Goal: Information Seeking & Learning: Learn about a topic

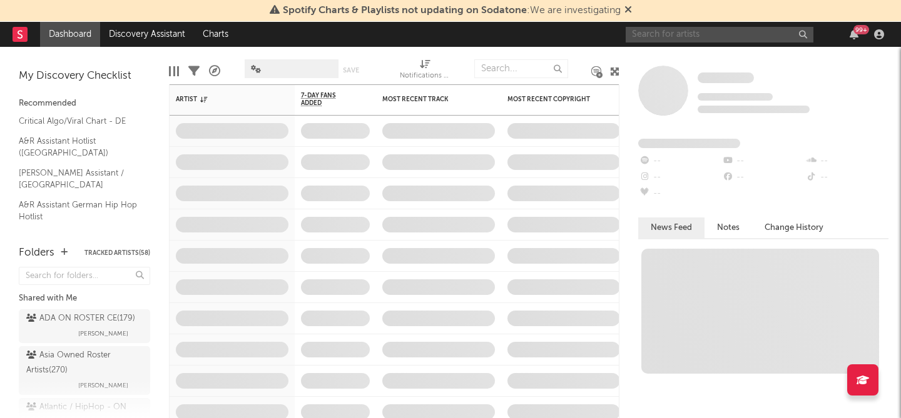
click at [683, 33] on input "text" at bounding box center [719, 35] width 188 height 16
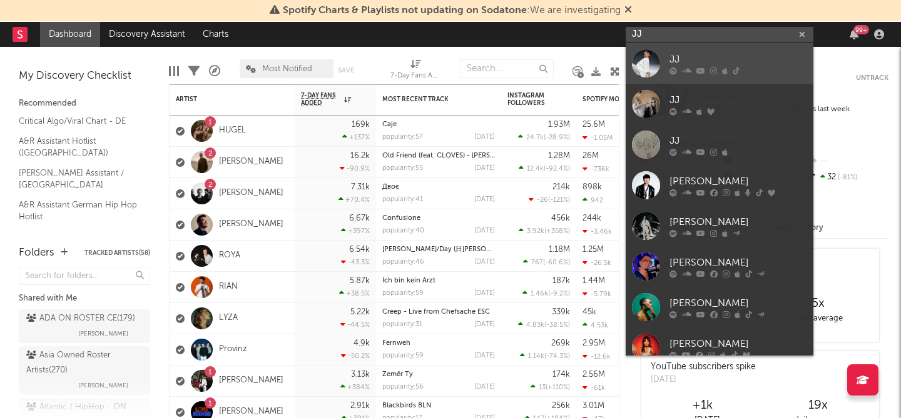
type input "JJ"
click at [707, 58] on div "JJ" at bounding box center [738, 59] width 138 height 15
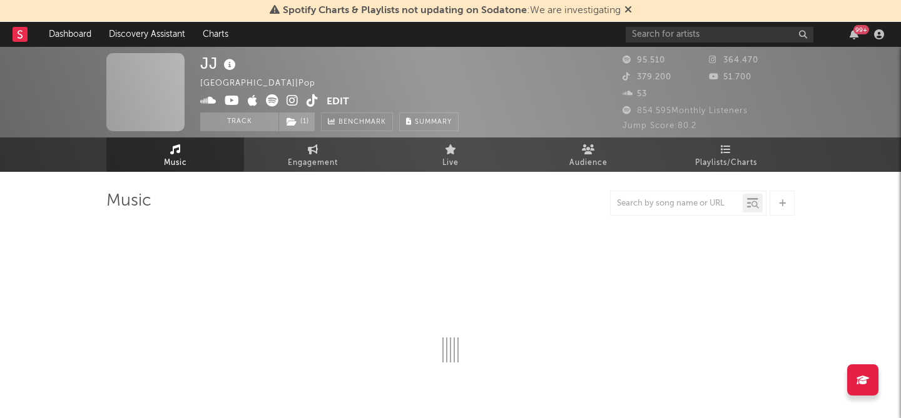
click at [628, 8] on icon at bounding box center [628, 9] width 8 height 10
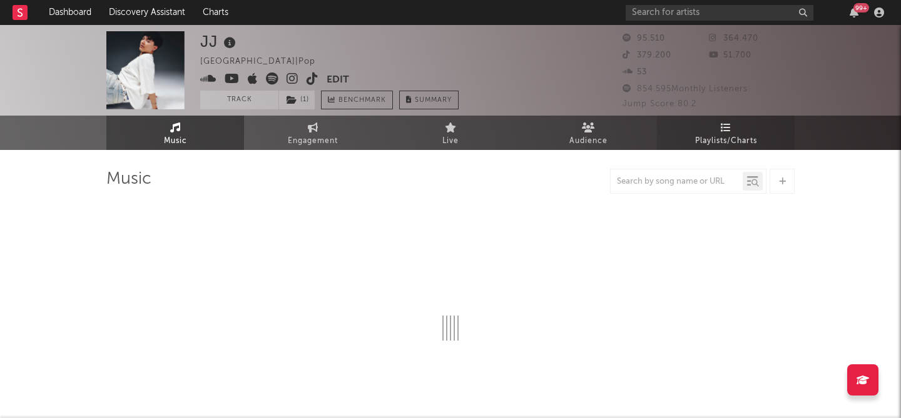
click at [722, 131] on icon at bounding box center [726, 128] width 11 height 10
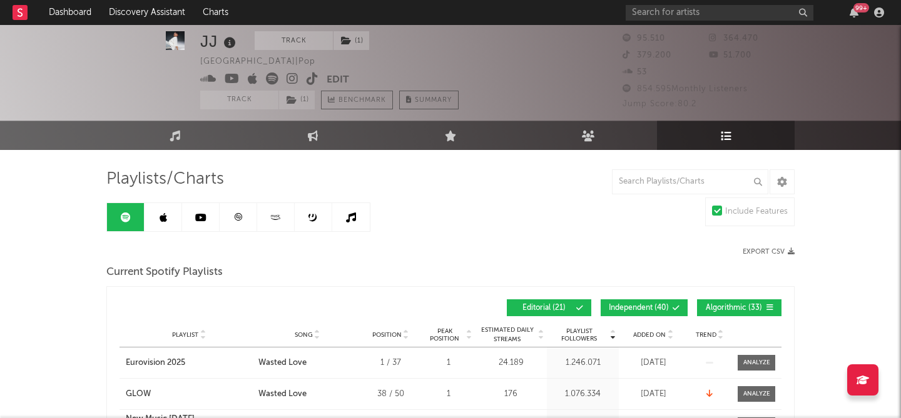
scroll to position [148, 0]
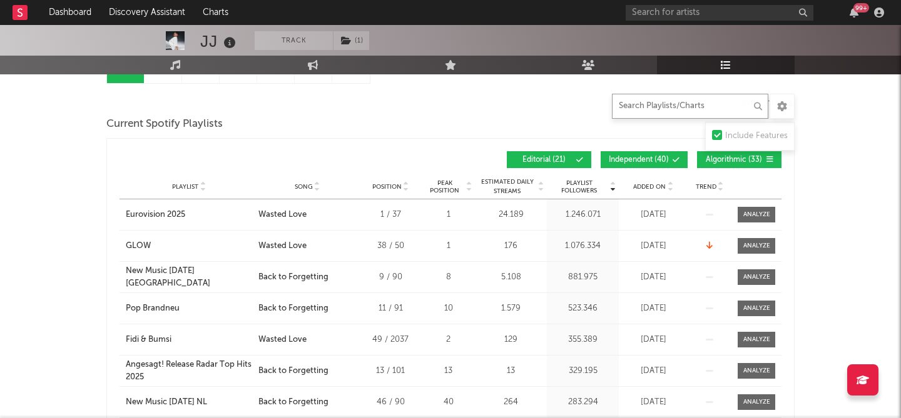
click at [646, 109] on input "text" at bounding box center [690, 106] width 156 height 25
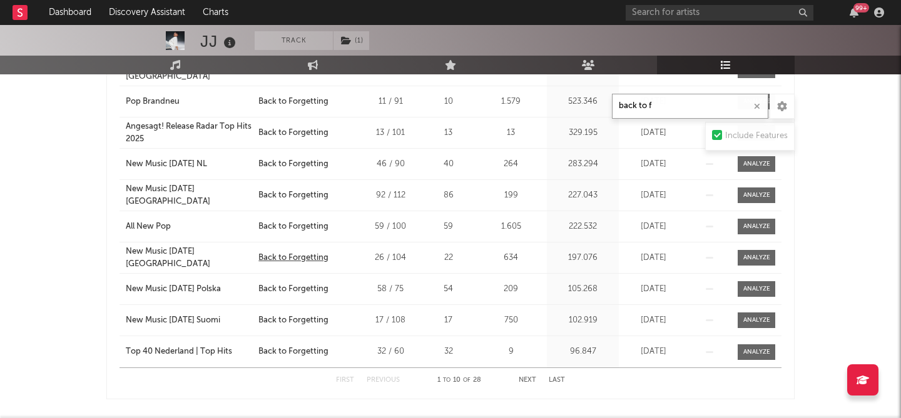
scroll to position [293, 0]
click at [524, 379] on button "Next" at bounding box center [528, 380] width 18 height 7
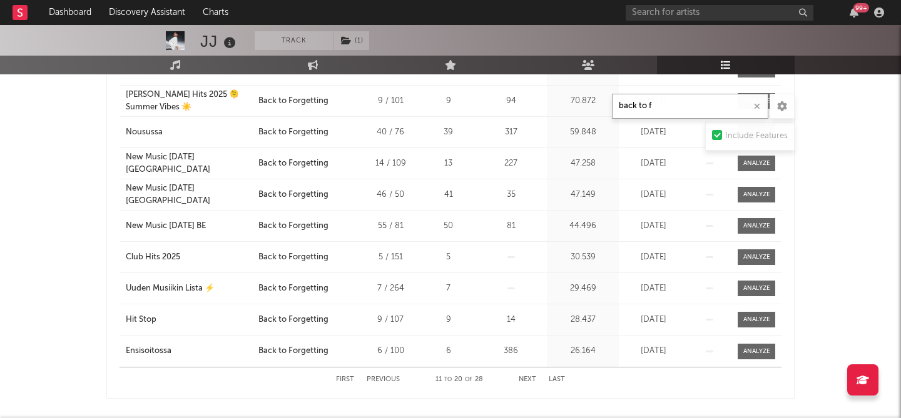
click at [524, 379] on button "Next" at bounding box center [528, 380] width 18 height 7
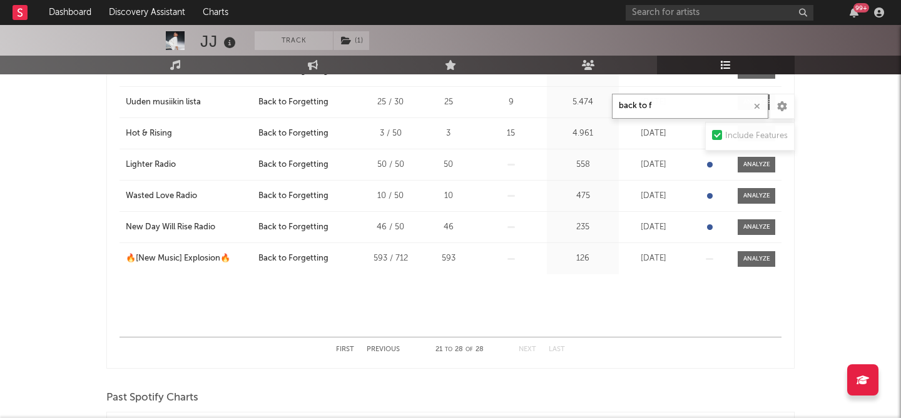
scroll to position [338, 0]
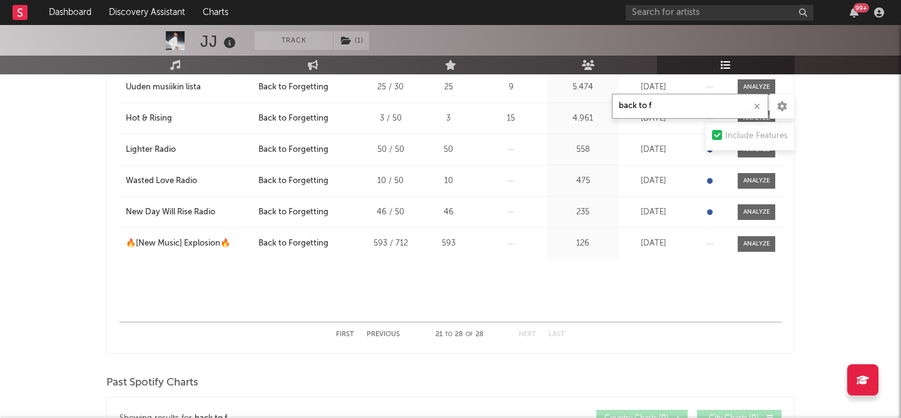
click at [395, 332] on button "Previous" at bounding box center [383, 335] width 33 height 7
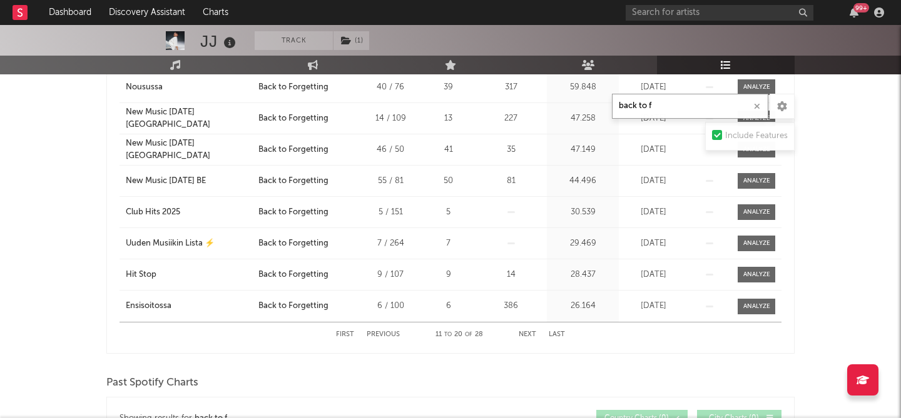
type input "back to f"
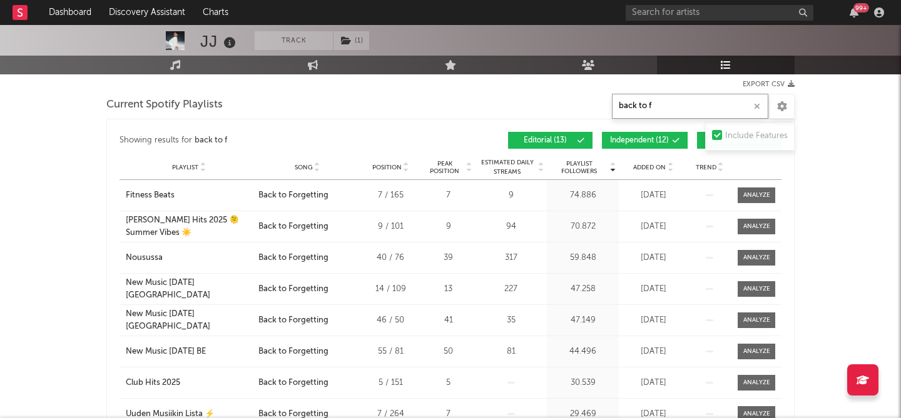
scroll to position [153, 0]
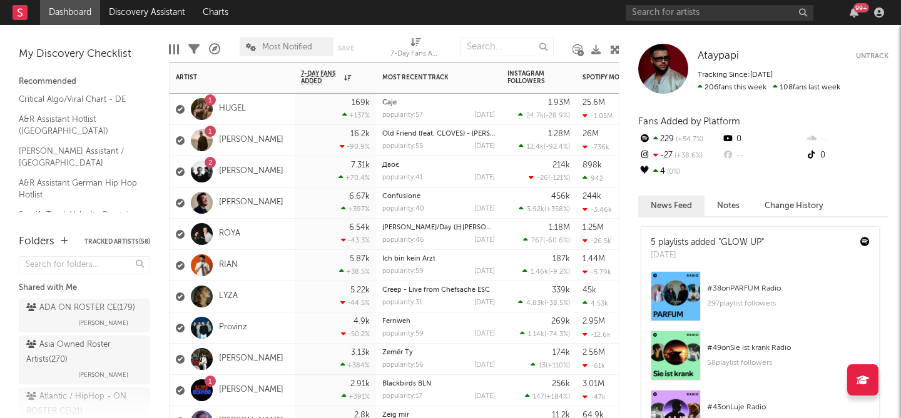
click at [301, 150] on div "16.2k -90.9 %" at bounding box center [335, 140] width 69 height 31
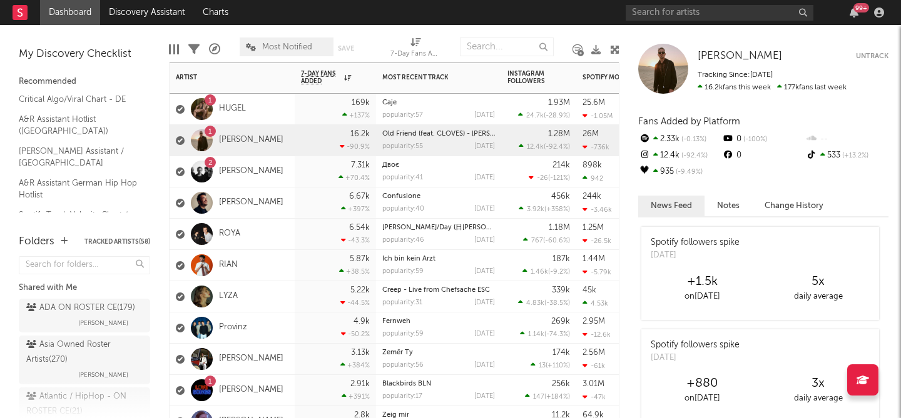
click at [301, 171] on div "7.31k +70.4 %" at bounding box center [335, 171] width 69 height 31
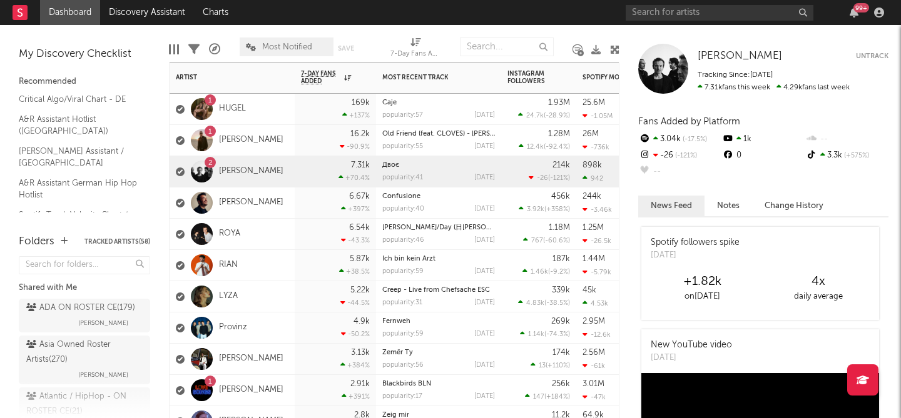
click at [284, 121] on div "1 HUGEL" at bounding box center [232, 109] width 125 height 31
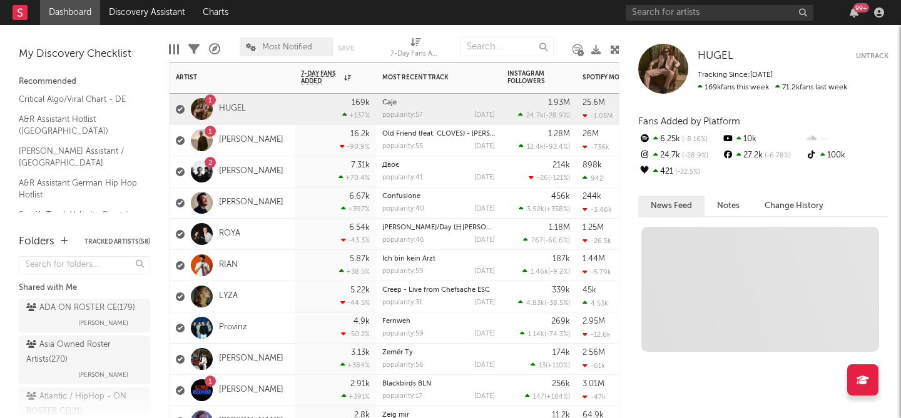
click at [296, 151] on div "16.2k -90.9 %" at bounding box center [335, 140] width 81 height 31
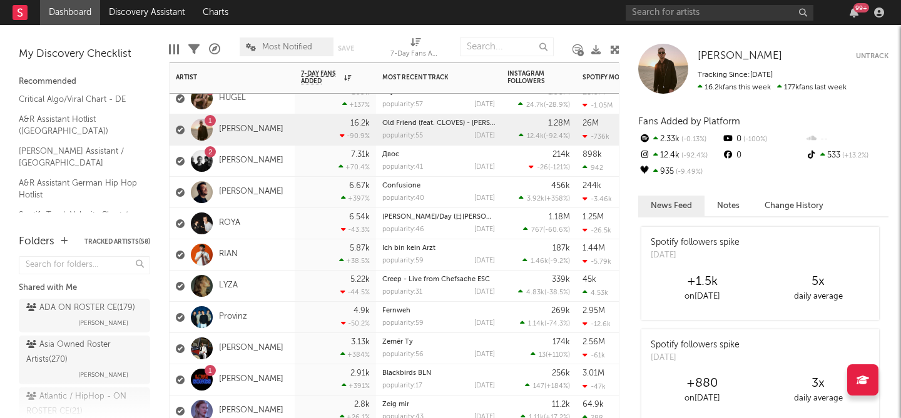
click at [283, 356] on div "[PERSON_NAME]" at bounding box center [232, 348] width 125 height 31
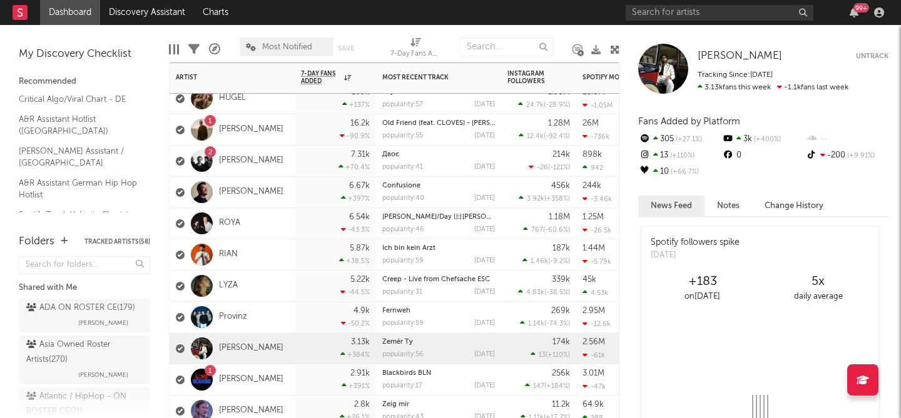
click at [278, 370] on div "1 [PERSON_NAME]" at bounding box center [232, 380] width 125 height 31
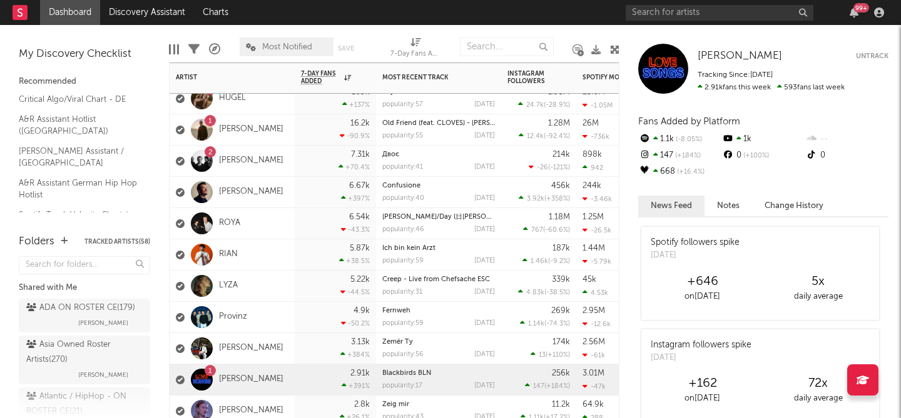
click at [302, 126] on div "16.2k -90.9 %" at bounding box center [335, 129] width 69 height 31
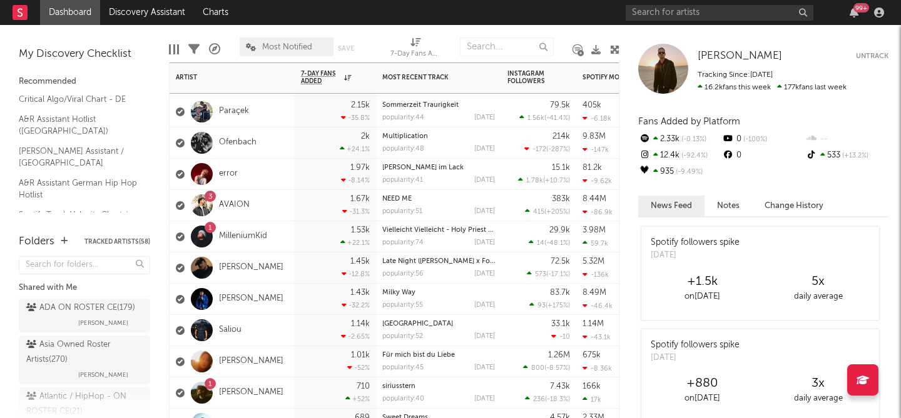
click at [299, 241] on div "1.53k +22.1 %" at bounding box center [335, 236] width 81 height 31
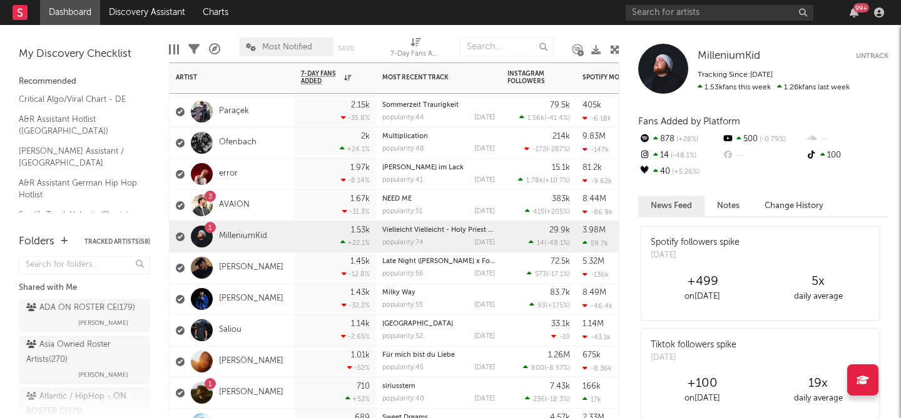
click at [288, 395] on div "1 [PERSON_NAME]" at bounding box center [232, 393] width 125 height 31
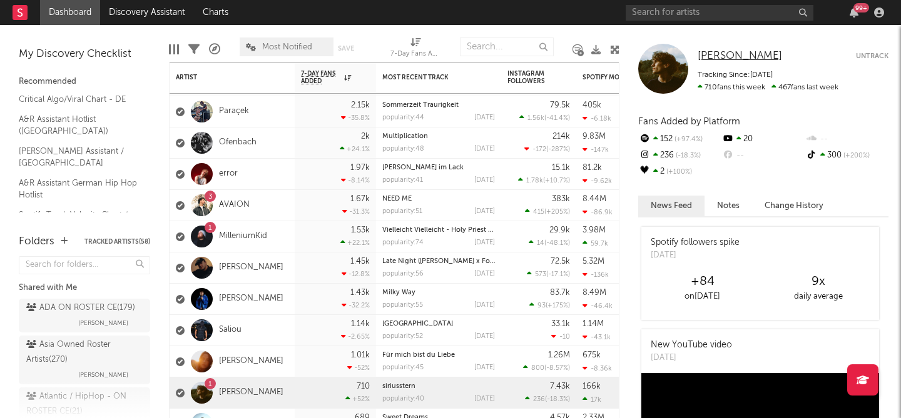
click at [719, 59] on span "[PERSON_NAME]" at bounding box center [739, 56] width 84 height 11
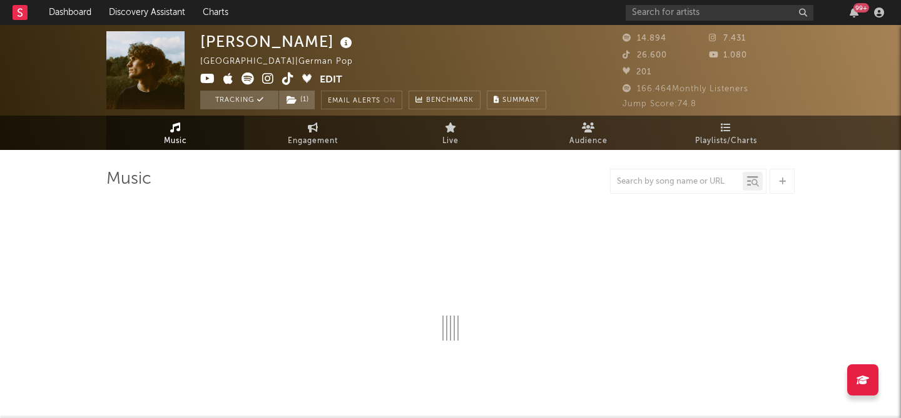
select select "6m"
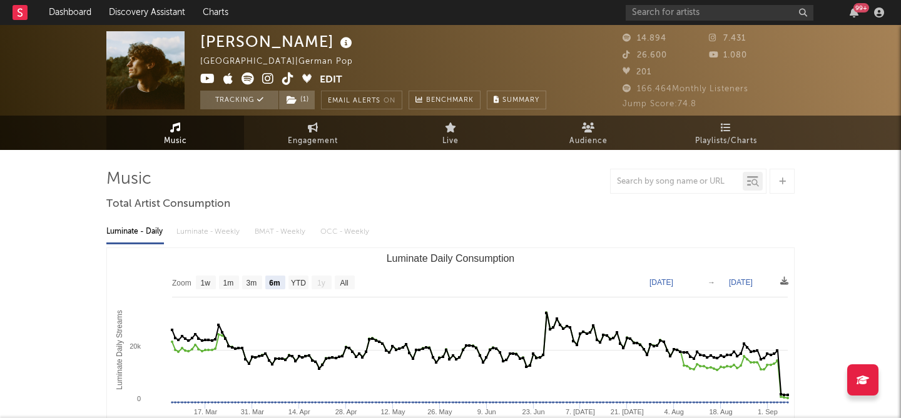
click at [794, 73] on div "[PERSON_NAME] Germany | German Pop Edit Tracking ( 1 ) Email Alerts On Benchmar…" at bounding box center [450, 70] width 901 height 91
click at [734, 38] on span "7.431" at bounding box center [727, 38] width 37 height 8
